Goal: Information Seeking & Learning: Compare options

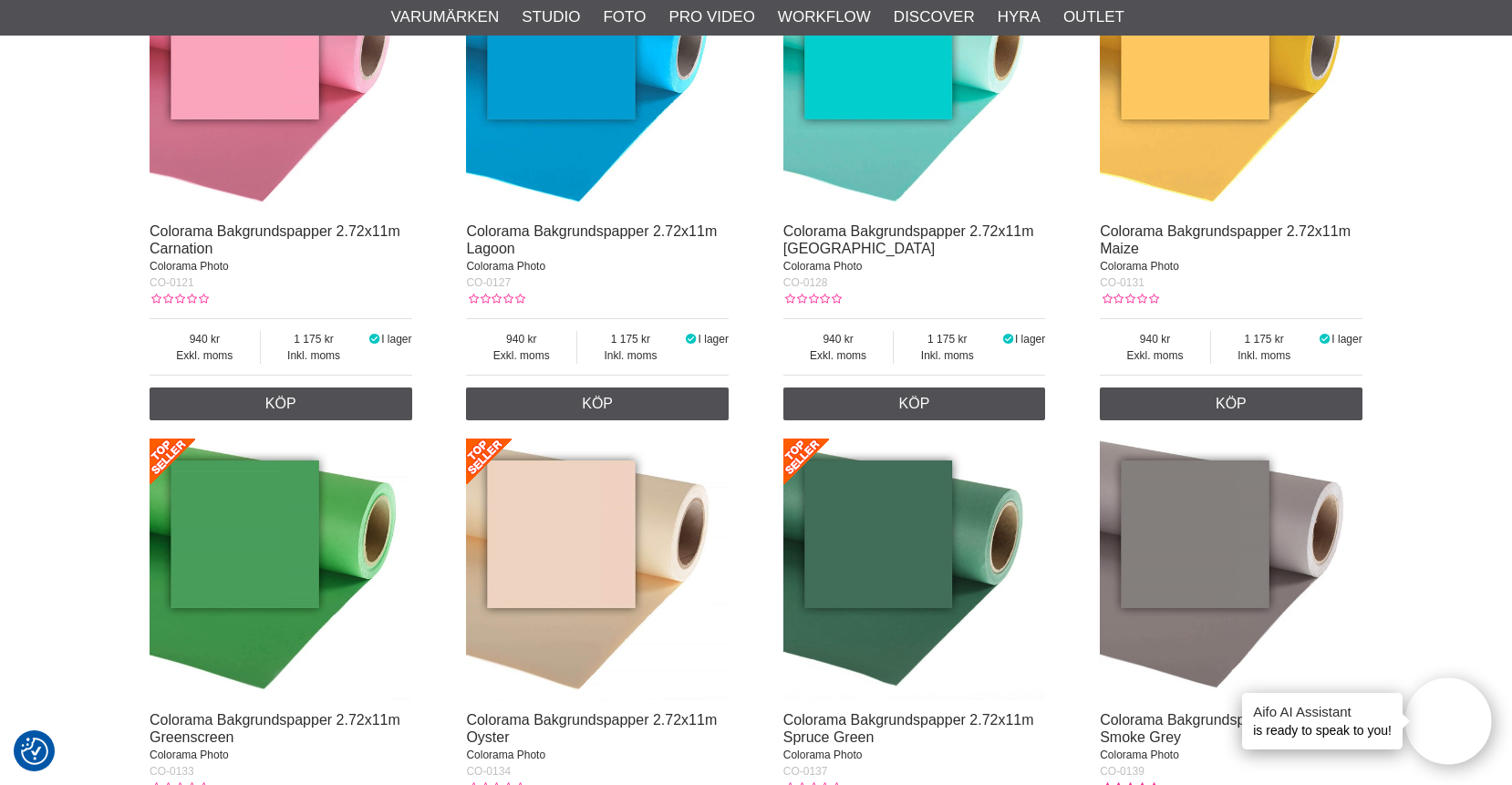
scroll to position [2289, 0]
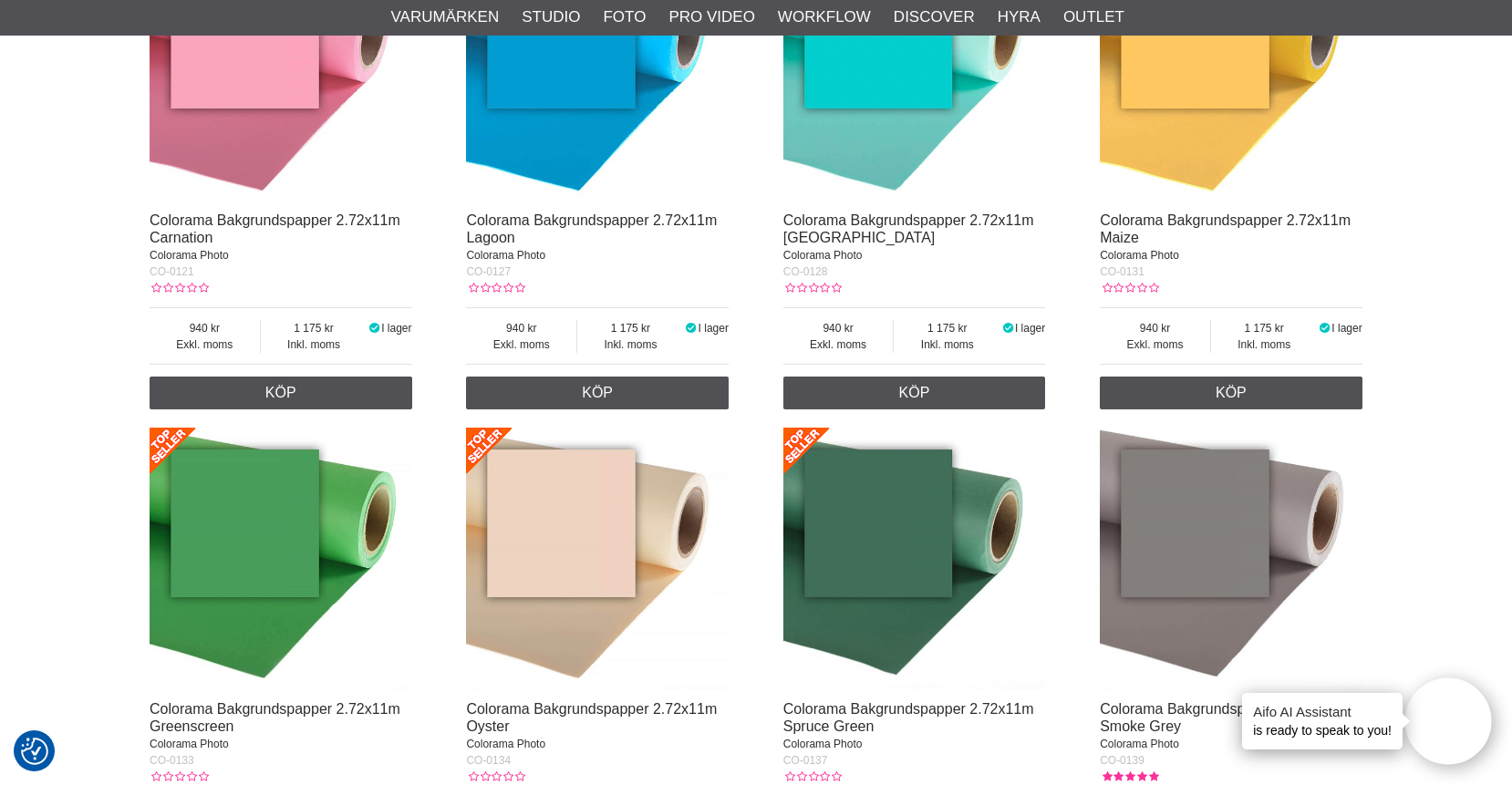
click at [874, 506] on img at bounding box center [914, 559] width 262 height 263
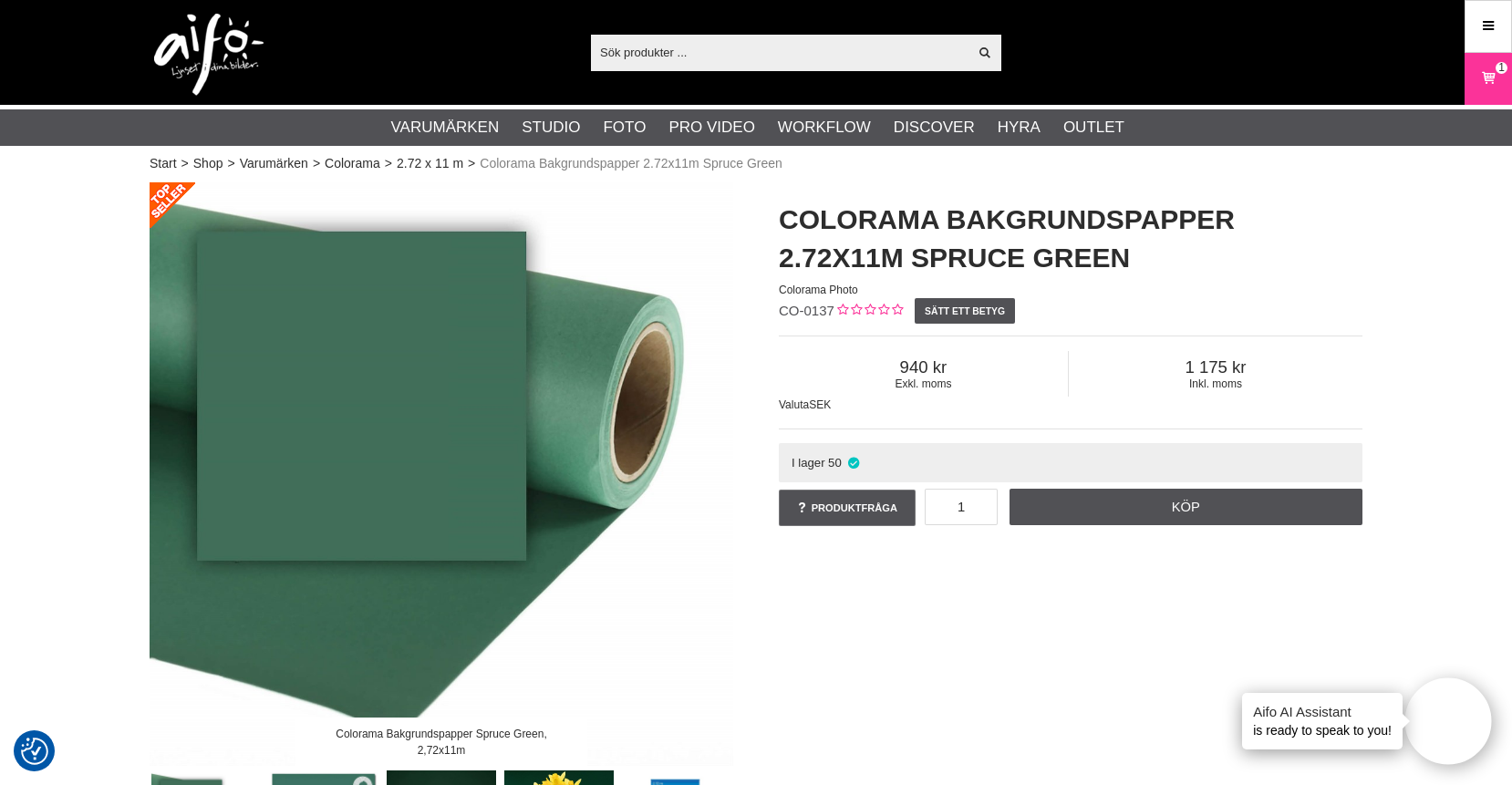
click at [632, 51] on input "text" at bounding box center [779, 52] width 377 height 27
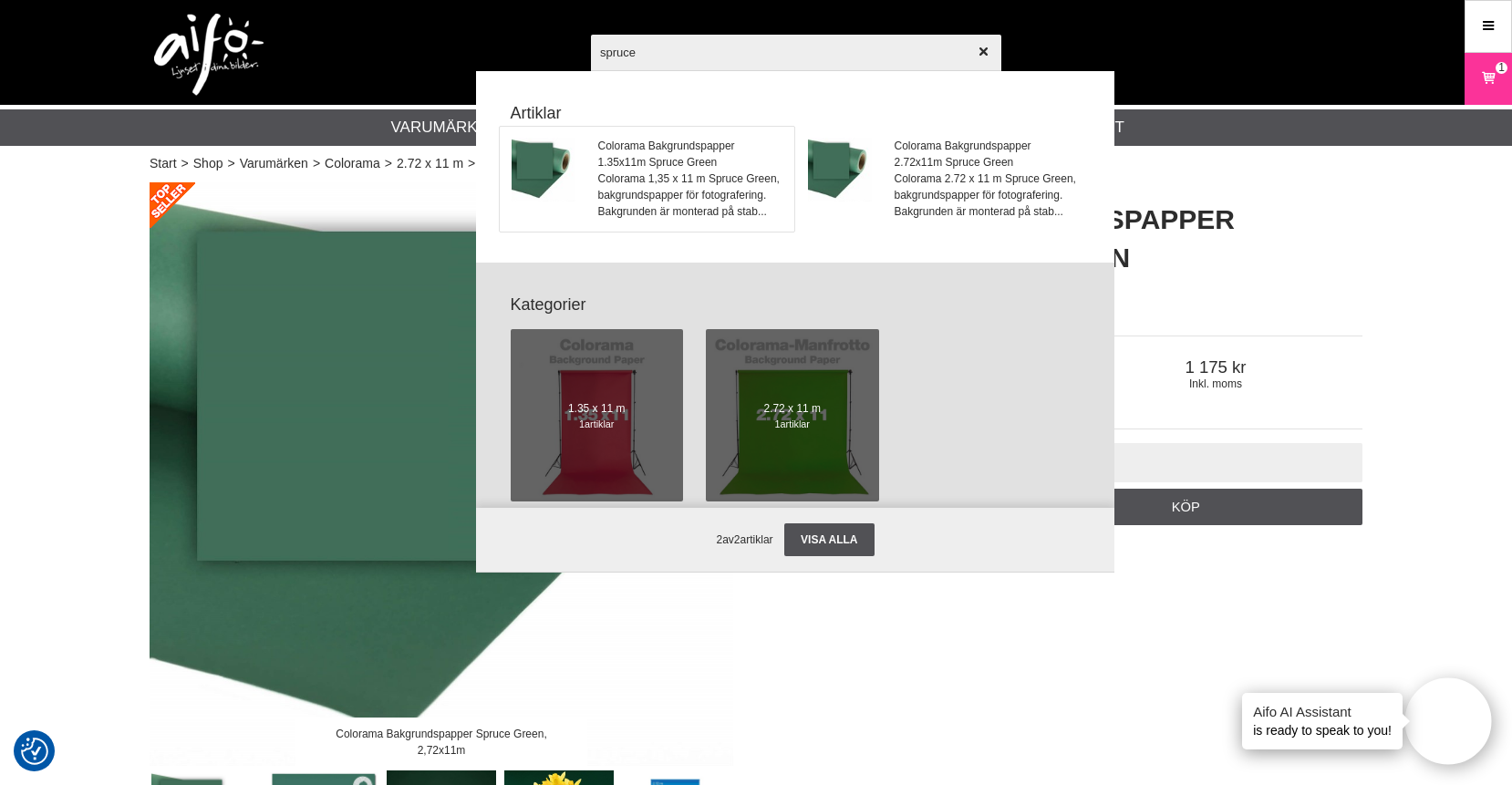
type input "spruce"
click at [681, 182] on span "Colorama 1,35 x 11 m Spruce Green, bakgrundspapper för fotografering. Bakgrunde…" at bounding box center [690, 195] width 185 height 50
